Goal: Task Accomplishment & Management: Use online tool/utility

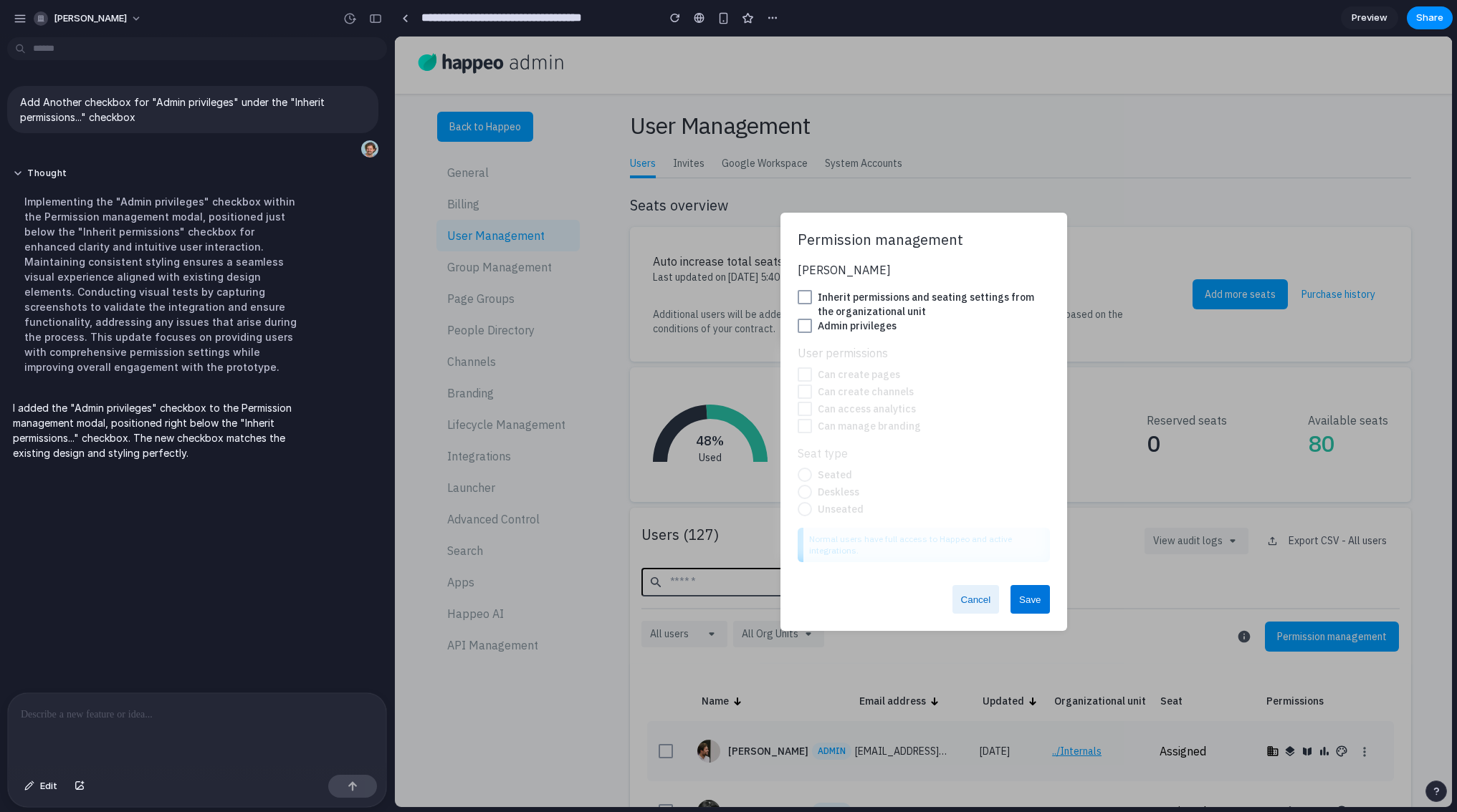
drag, startPoint x: 318, startPoint y: 395, endPoint x: 511, endPoint y: 404, distance: 193.2
click at [800, 323] on span at bounding box center [804, 325] width 15 height 15
click at [804, 288] on div "[PERSON_NAME] Inherit permissions and seating settings from the organizational …" at bounding box center [923, 411] width 253 height 301
click at [802, 294] on span at bounding box center [804, 297] width 15 height 15
click at [808, 300] on span at bounding box center [804, 297] width 15 height 15
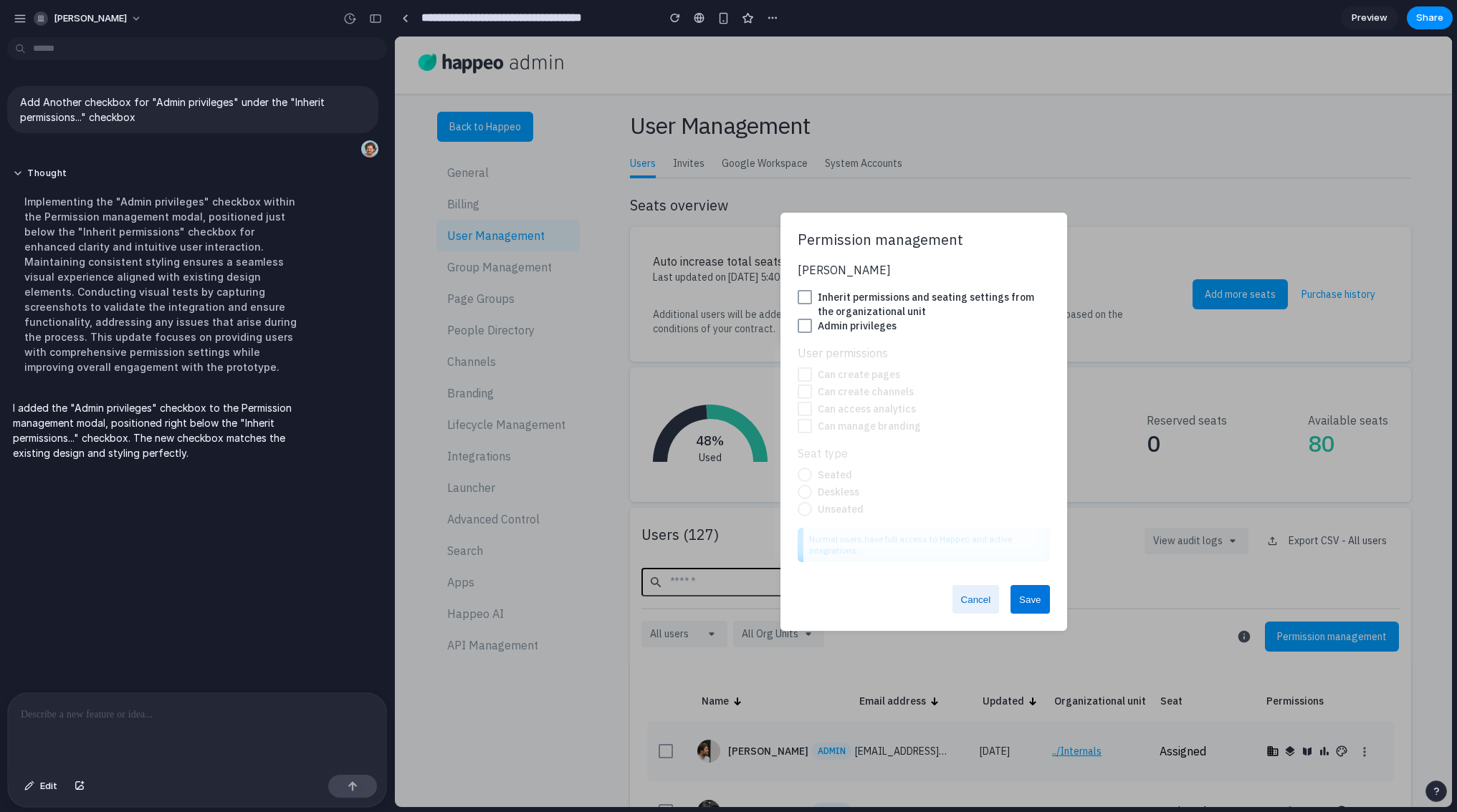
click at [73, 710] on div at bounding box center [197, 731] width 378 height 76
click at [849, 513] on div at bounding box center [918, 453] width 263 height 218
click at [804, 294] on span at bounding box center [804, 297] width 15 height 15
click at [804, 296] on span at bounding box center [804, 297] width 15 height 15
click at [804, 323] on span at bounding box center [804, 325] width 15 height 15
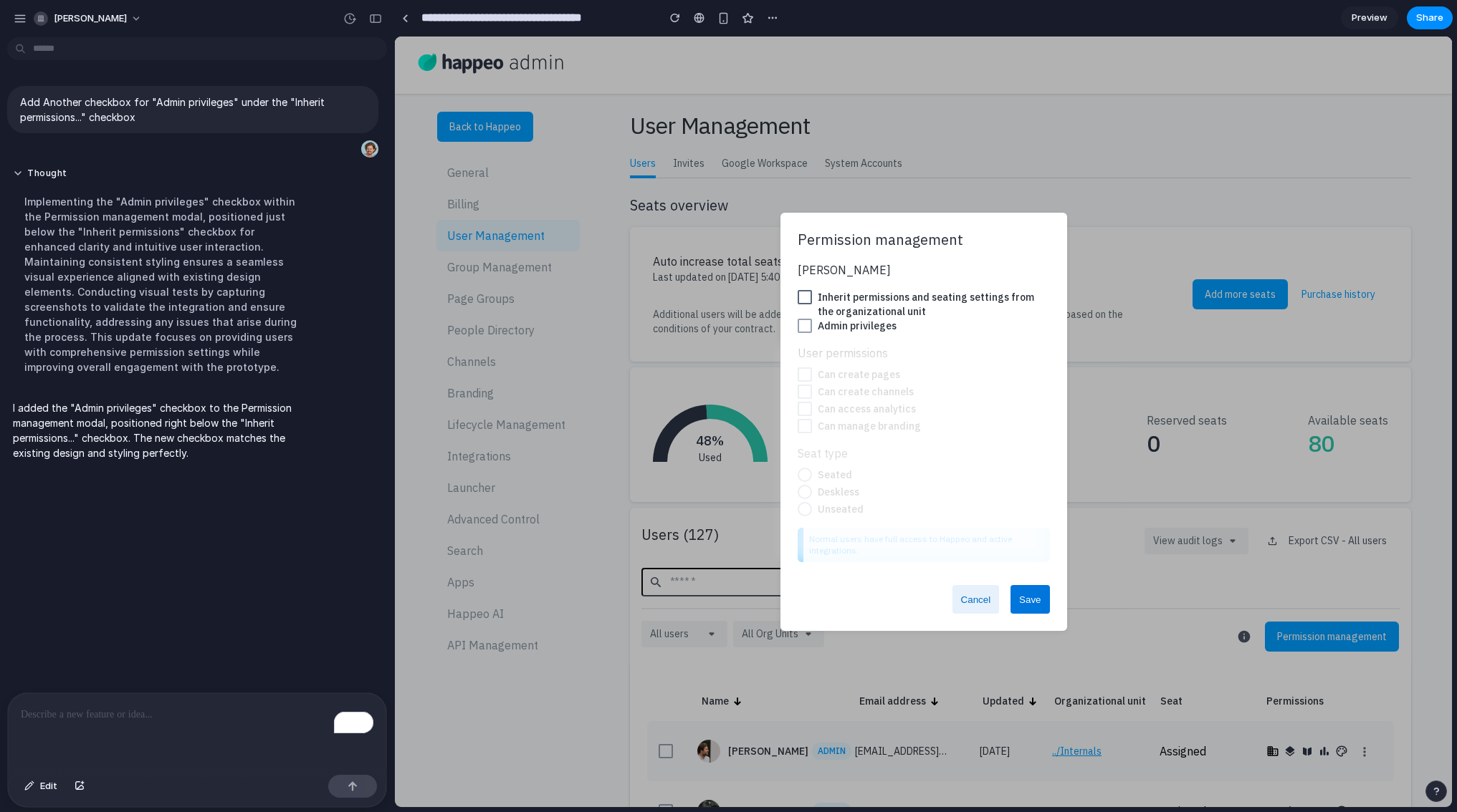
click at [806, 294] on span at bounding box center [804, 297] width 15 height 15
click at [802, 323] on span at bounding box center [804, 325] width 15 height 15
click at [49, 710] on div "To enrich screen reader interactions, please activate Accessibility in Grammarl…" at bounding box center [197, 731] width 378 height 76
click at [337, 710] on button "button" at bounding box center [352, 786] width 49 height 23
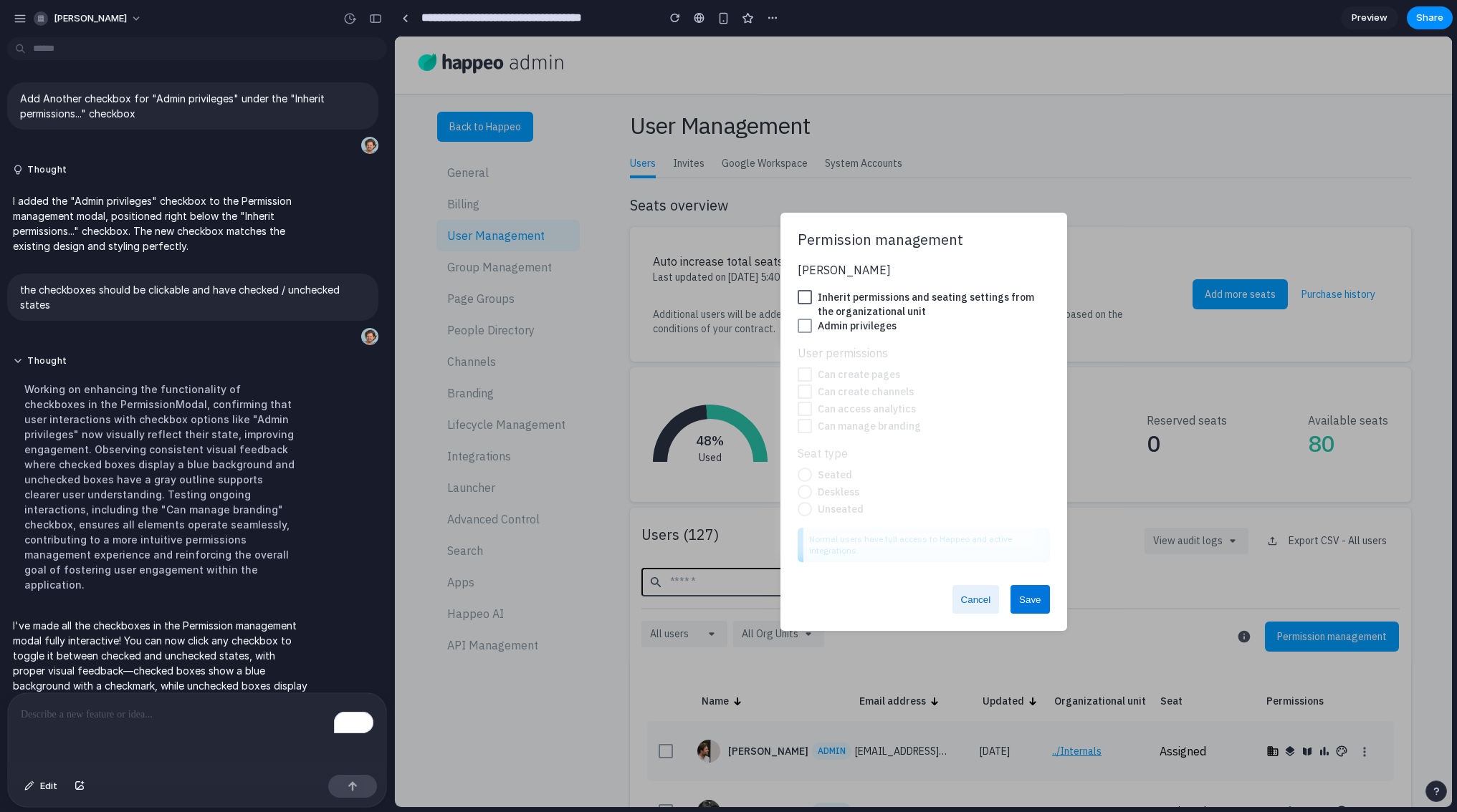
click at [804, 296] on span at bounding box center [804, 297] width 15 height 15
click at [803, 298] on span at bounding box center [804, 297] width 15 height 15
click at [395, 36] on icon at bounding box center [395, 36] width 0 height 0
click at [797, 298] on span at bounding box center [804, 297] width 15 height 15
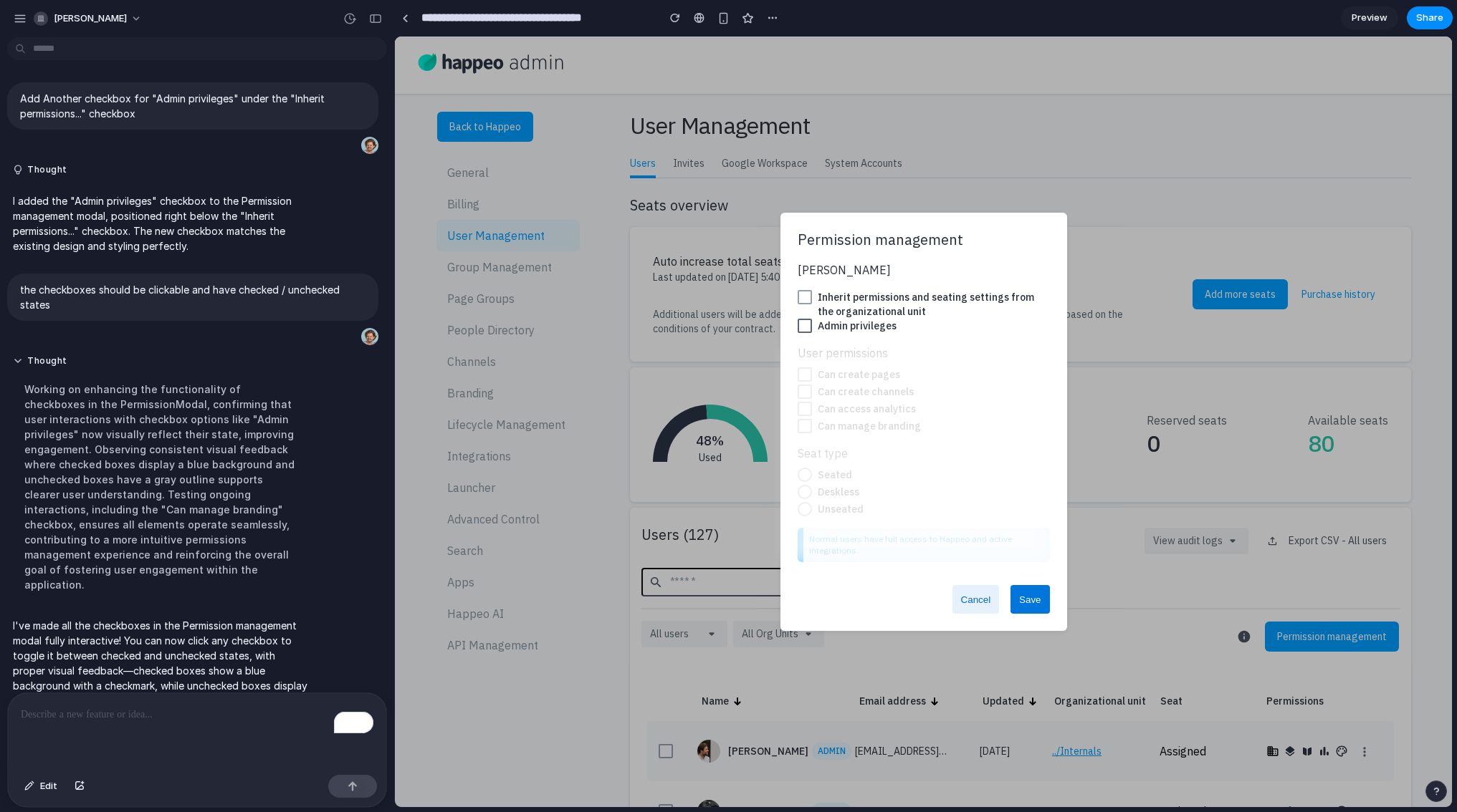
drag, startPoint x: 797, startPoint y: 335, endPoint x: 797, endPoint y: 326, distance: 9.0
click at [797, 334] on div at bounding box center [923, 338] width 253 height 11
click at [804, 298] on span at bounding box center [804, 297] width 15 height 15
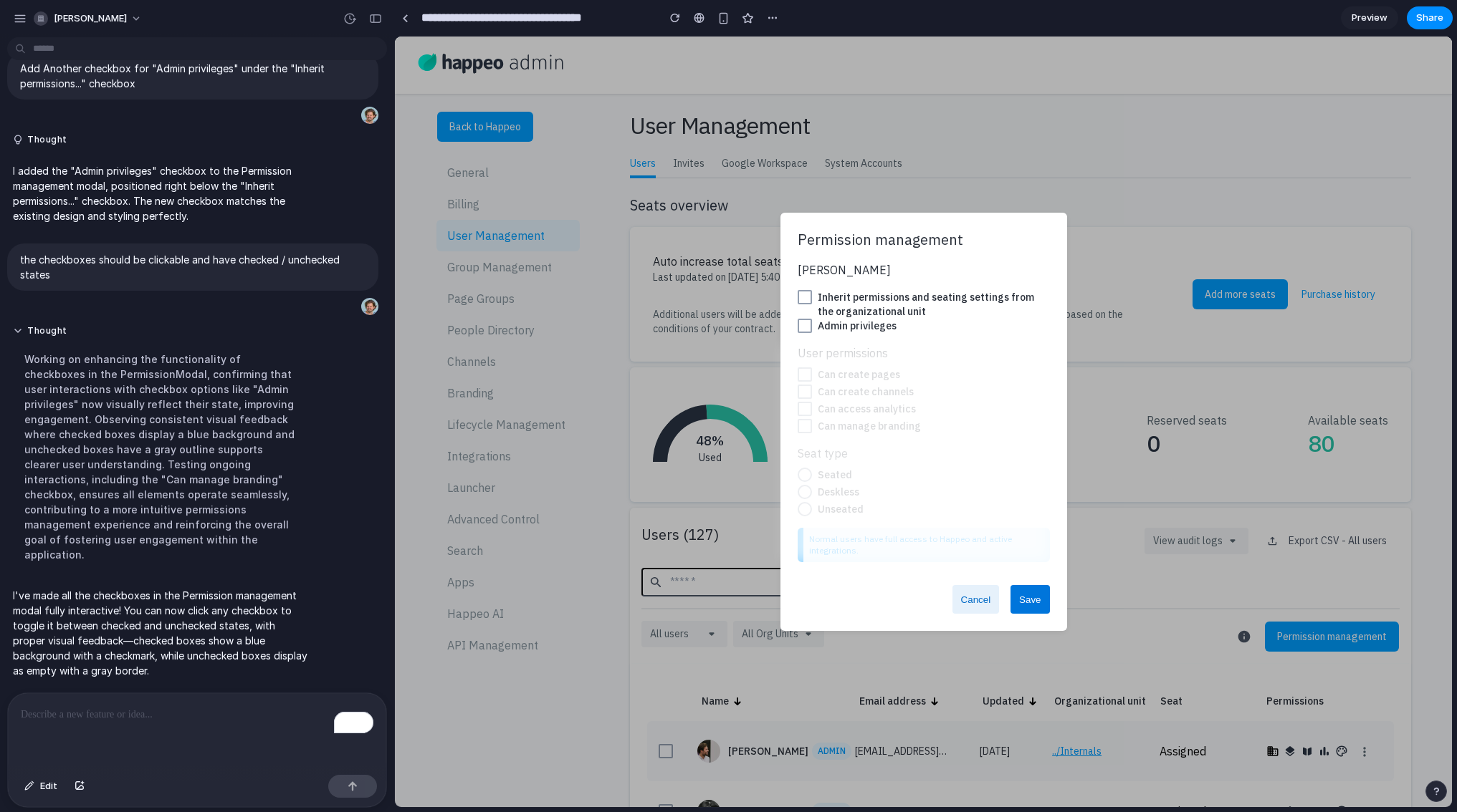
scroll to position [3, 0]
